Goal: Register for event/course

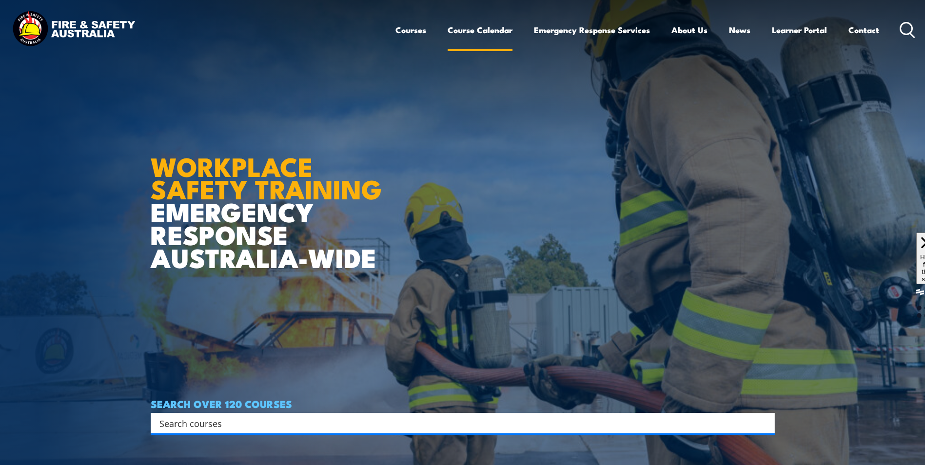
click at [470, 30] on link "Course Calendar" at bounding box center [480, 30] width 65 height 26
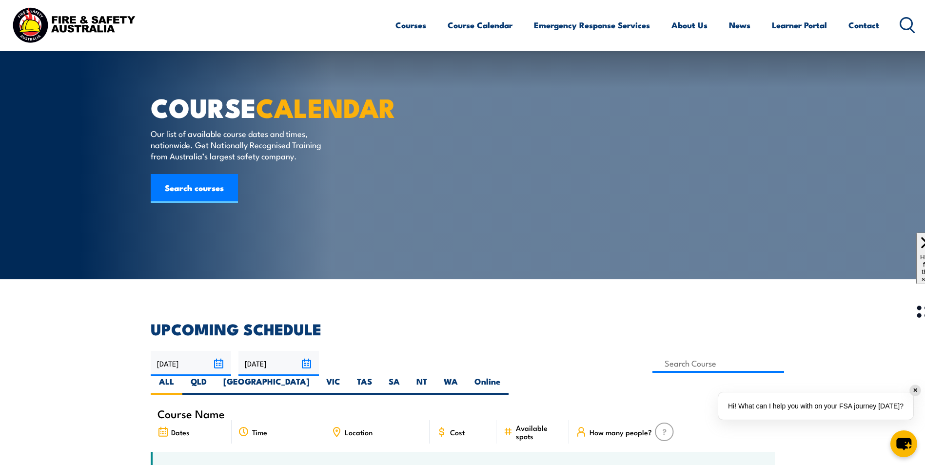
scroll to position [244, 0]
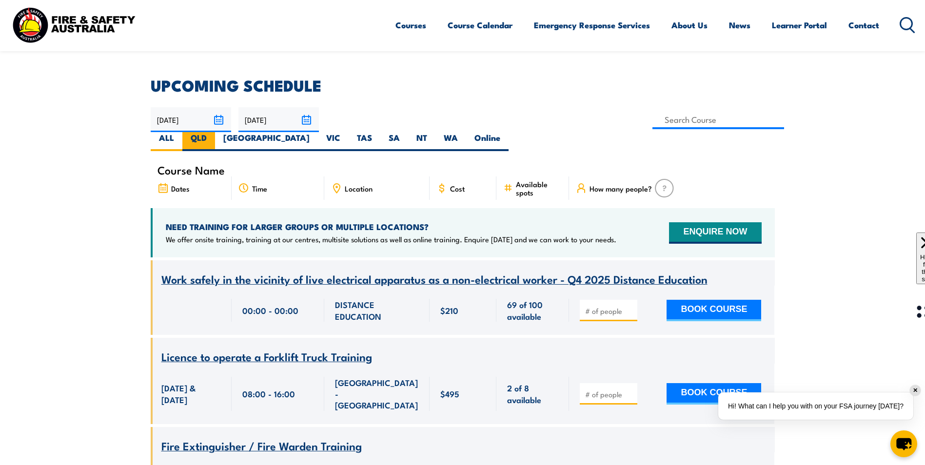
click at [215, 132] on label "QLD" at bounding box center [198, 141] width 33 height 19
click at [213, 132] on input "QLD" at bounding box center [210, 135] width 6 height 6
radio input "true"
click at [509, 132] on label "Online" at bounding box center [487, 141] width 42 height 19
click at [507, 132] on input "Online" at bounding box center [503, 135] width 6 height 6
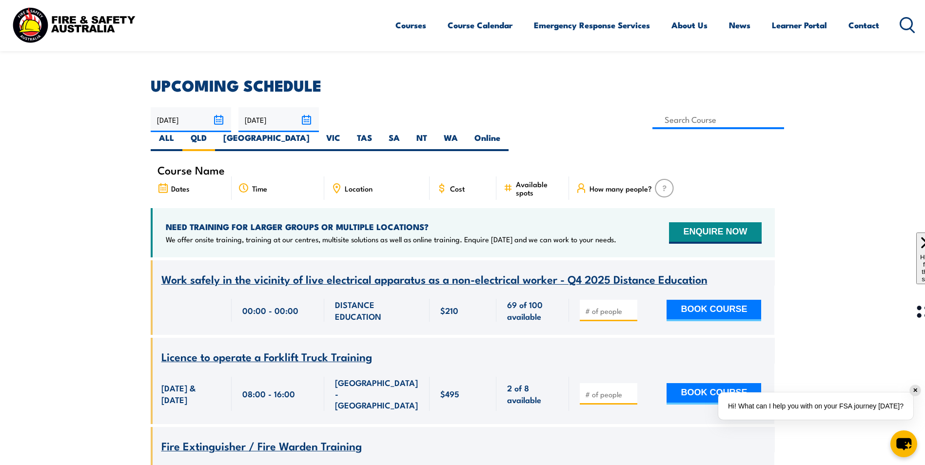
radio input "true"
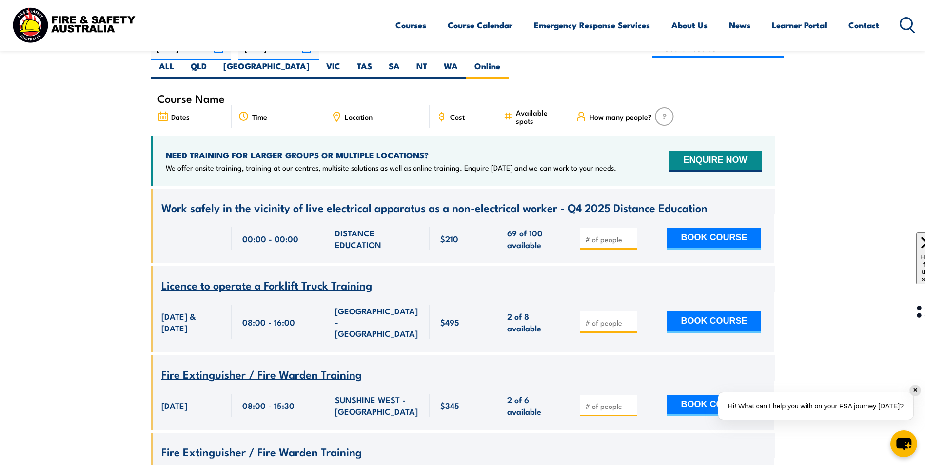
scroll to position [338, 0]
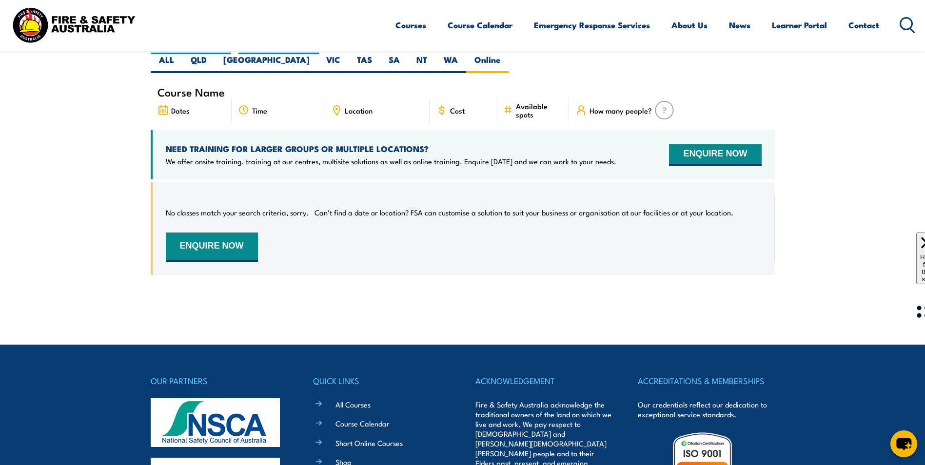
scroll to position [224, 0]
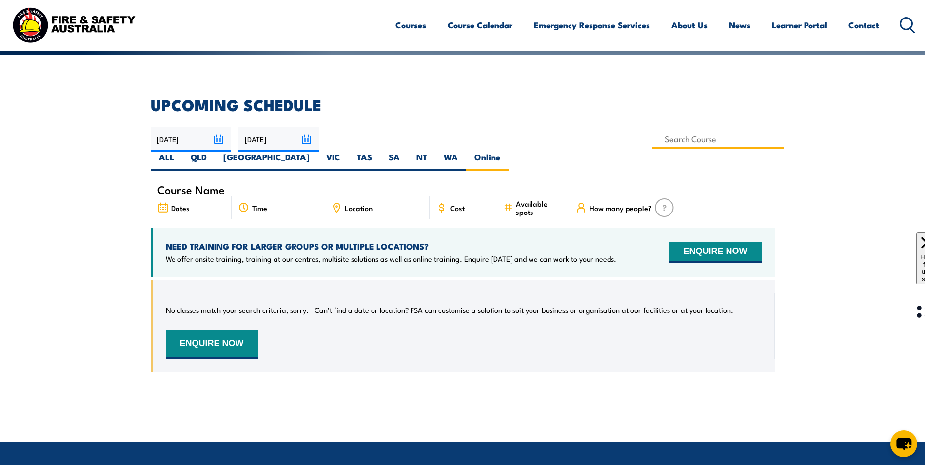
click at [653, 139] on input at bounding box center [719, 139] width 132 height 19
type input "WHS Q&A Support Session for BSB41419 Certificate IV in Work Health and Safety"
